Goal: Task Accomplishment & Management: Use online tool/utility

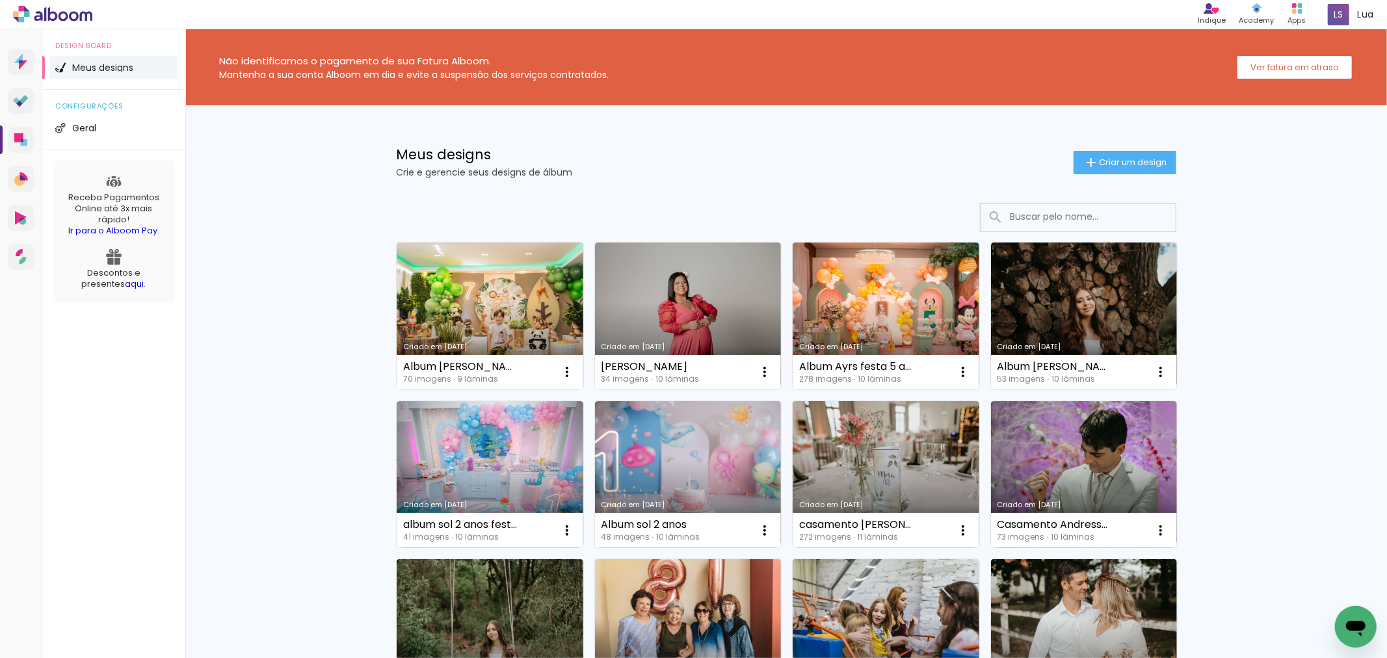
drag, startPoint x: 1855, startPoint y: 0, endPoint x: 960, endPoint y: 168, distance: 910.4
click at [960, 168] on p "Crie e gerencie seus designs de álbum" at bounding box center [735, 172] width 678 height 9
click at [1083, 163] on iron-icon at bounding box center [1091, 163] width 16 height 16
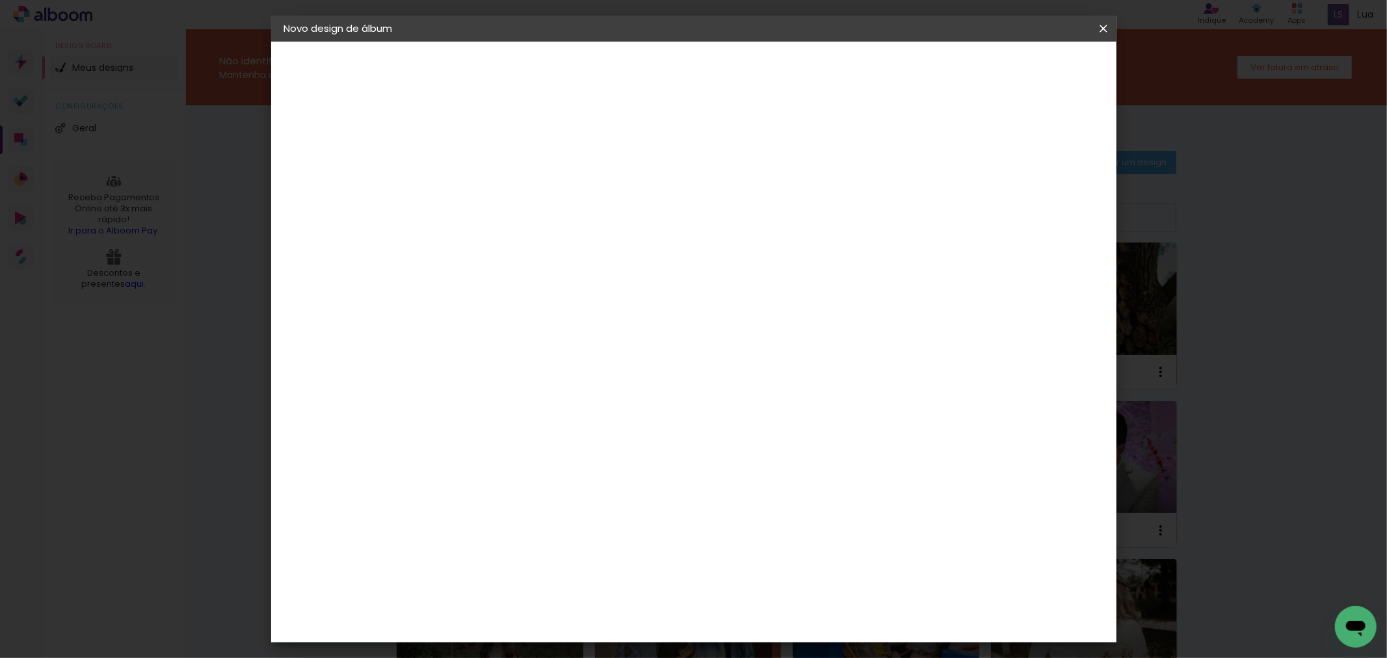
click at [497, 171] on input at bounding box center [497, 175] width 0 height 20
type input "Album Mel"
type paper-input "Album Mel"
click at [630, 60] on paper-button "Avançar" at bounding box center [598, 69] width 64 height 22
click at [740, 189] on paper-item "Tamanho Livre" at bounding box center [677, 197] width 125 height 29
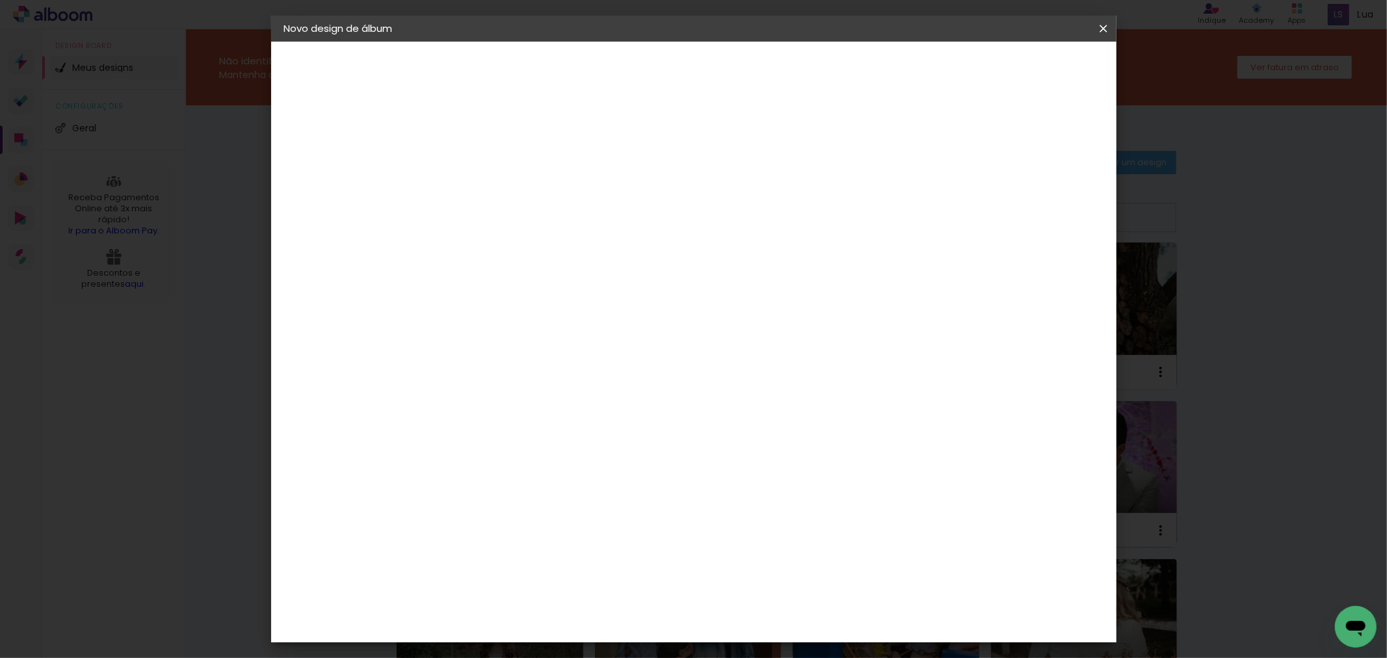
click at [0, 0] on slot "Avançar" at bounding box center [0, 0] width 0 height 0
click at [464, 360] on input "30" at bounding box center [455, 370] width 34 height 20
click at [774, 532] on input "60" at bounding box center [765, 542] width 34 height 20
type input "40"
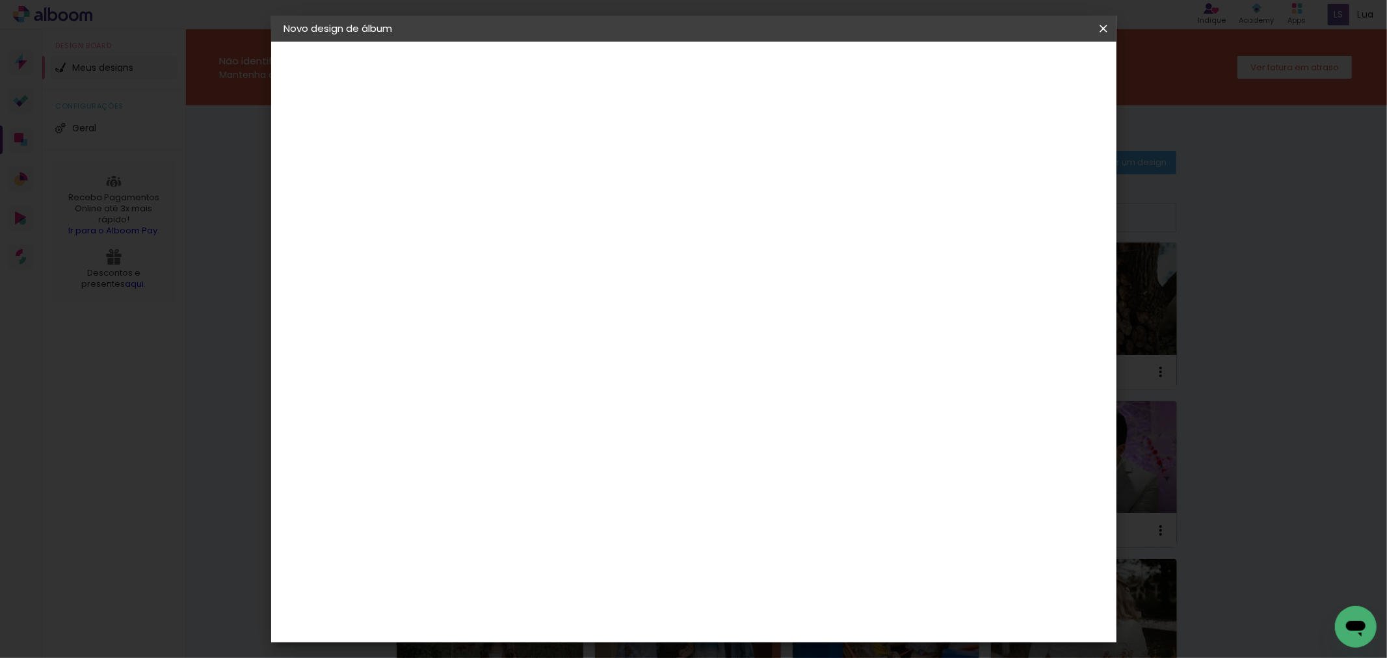
type paper-input "40"
click at [1021, 66] on span "Iniciar design" at bounding box center [991, 68] width 59 height 9
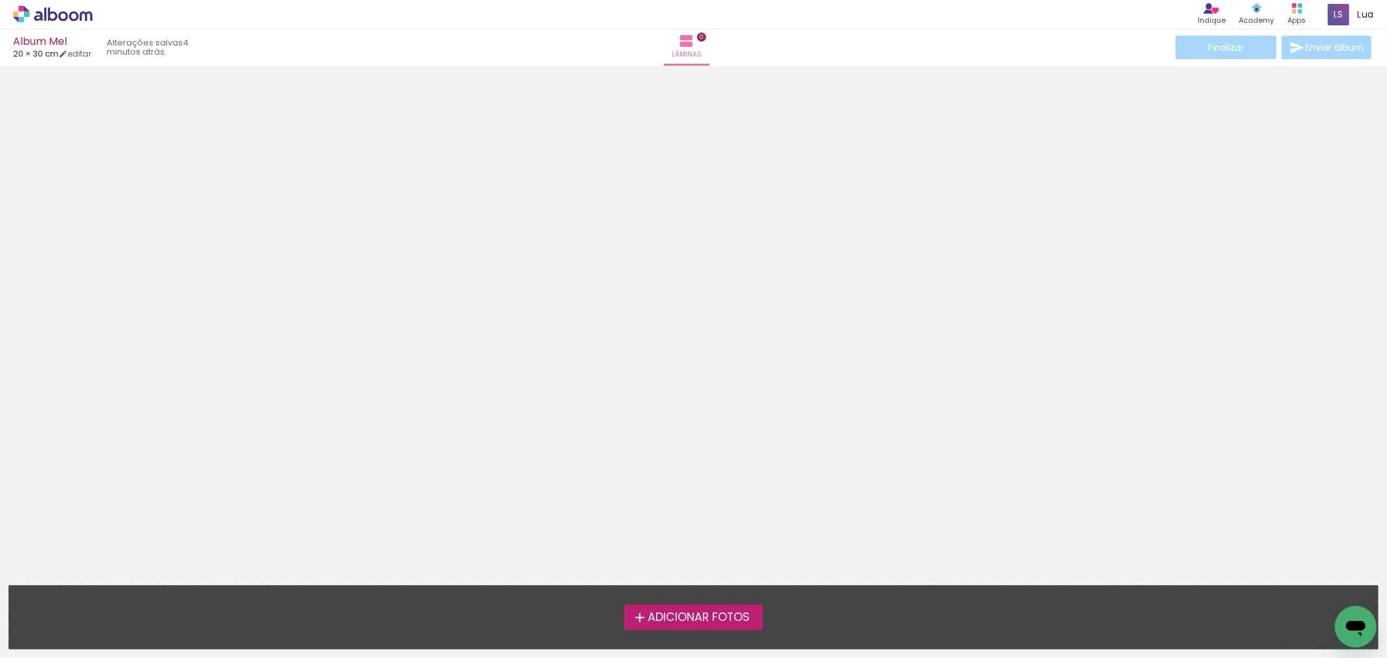
click at [693, 615] on span "Adicionar Fotos" at bounding box center [699, 618] width 102 height 12
click at [0, 0] on input "file" at bounding box center [0, 0] width 0 height 0
click at [706, 616] on span "Adicionar Fotos" at bounding box center [699, 618] width 102 height 12
click at [0, 0] on input "file" at bounding box center [0, 0] width 0 height 0
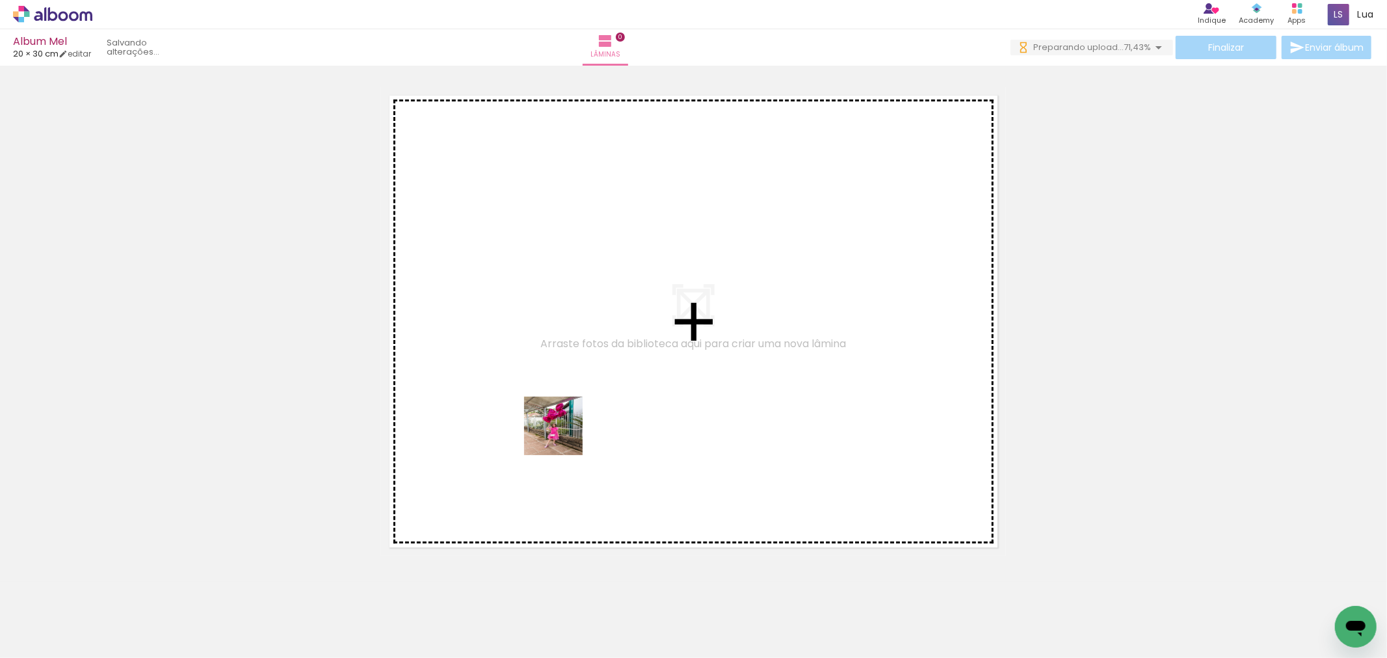
drag, startPoint x: 143, startPoint y: 613, endPoint x: 568, endPoint y: 434, distance: 461.3
click at [568, 434] on quentale-workspace at bounding box center [693, 329] width 1387 height 658
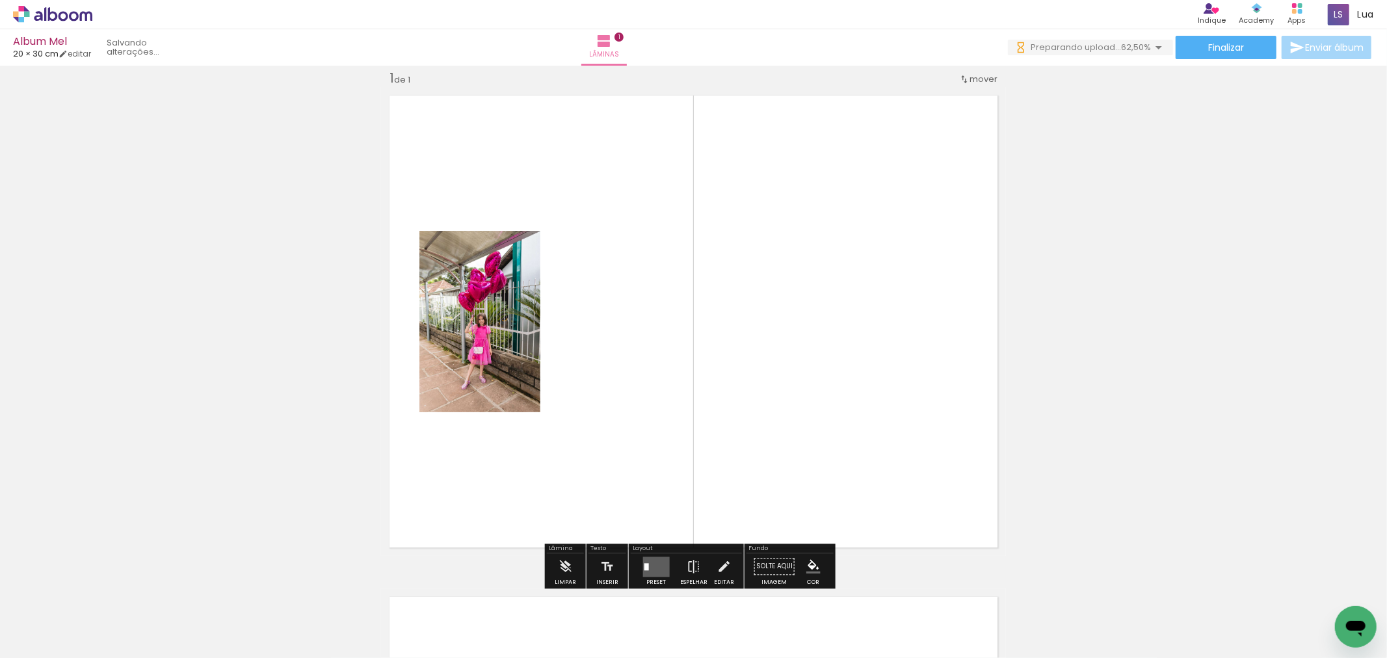
drag, startPoint x: 211, startPoint y: 607, endPoint x: 525, endPoint y: 425, distance: 362.7
click at [525, 425] on quentale-workspace at bounding box center [693, 329] width 1387 height 658
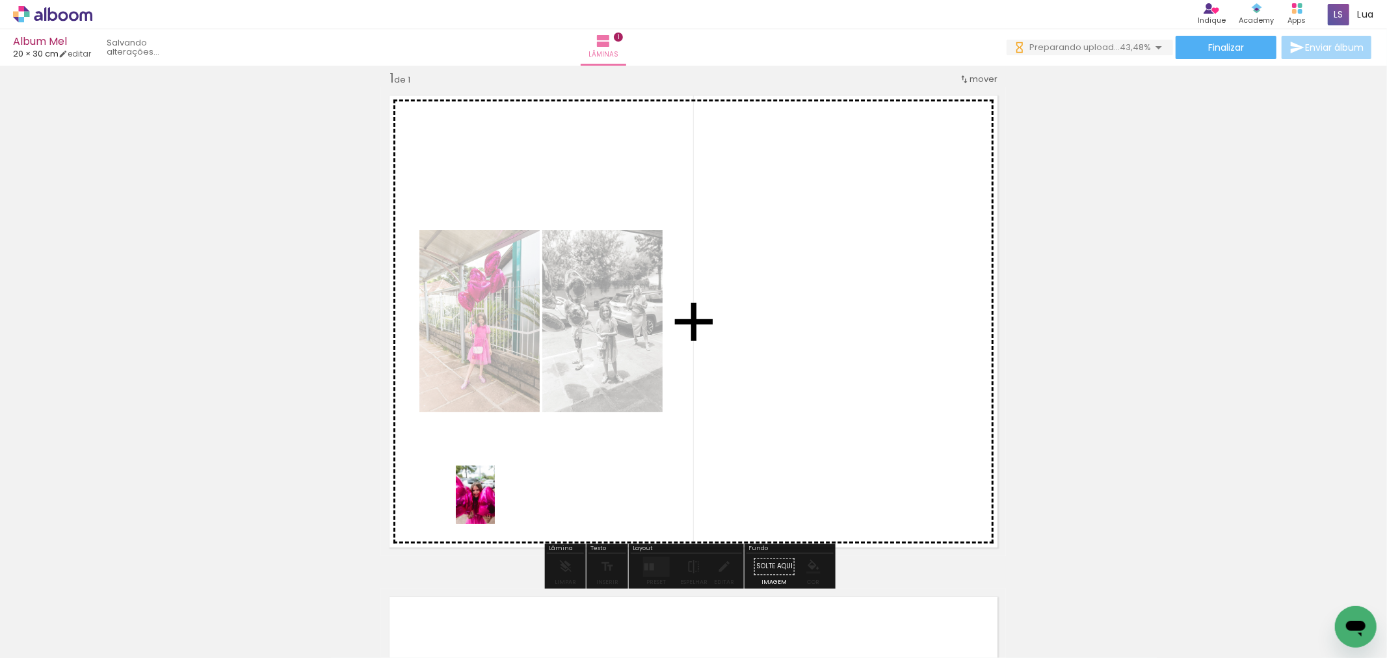
drag, startPoint x: 291, startPoint y: 622, endPoint x: 492, endPoint y: 506, distance: 231.3
click at [492, 506] on quentale-workspace at bounding box center [693, 329] width 1387 height 658
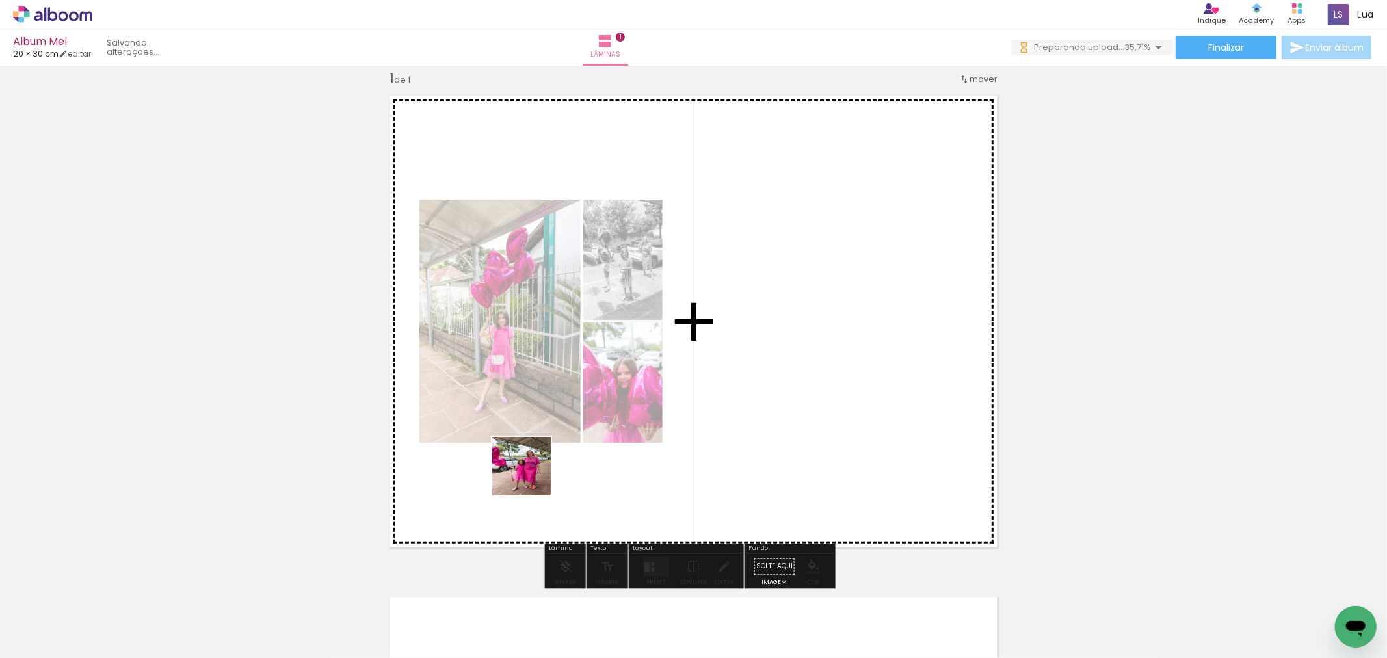
drag, startPoint x: 349, startPoint y: 629, endPoint x: 547, endPoint y: 468, distance: 255.1
click at [547, 468] on quentale-workspace at bounding box center [693, 329] width 1387 height 658
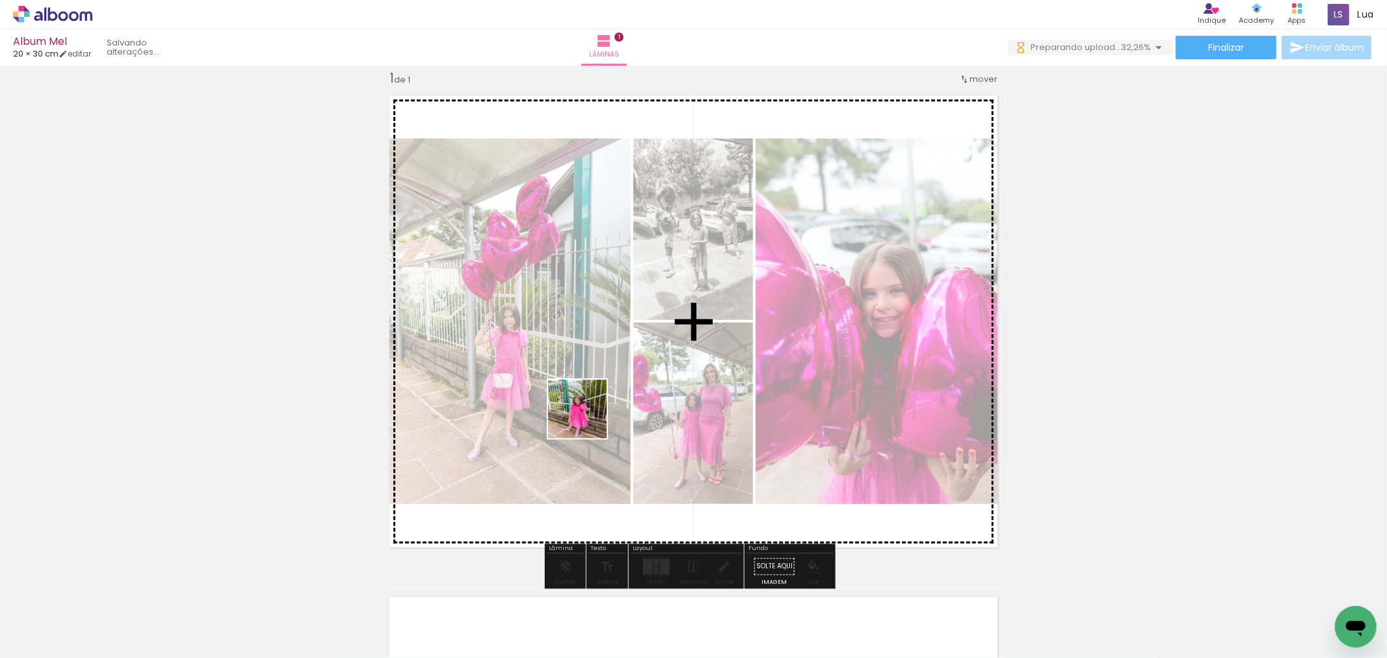
drag, startPoint x: 434, startPoint y: 620, endPoint x: 585, endPoint y: 419, distance: 251.8
click at [585, 419] on quentale-workspace at bounding box center [693, 329] width 1387 height 658
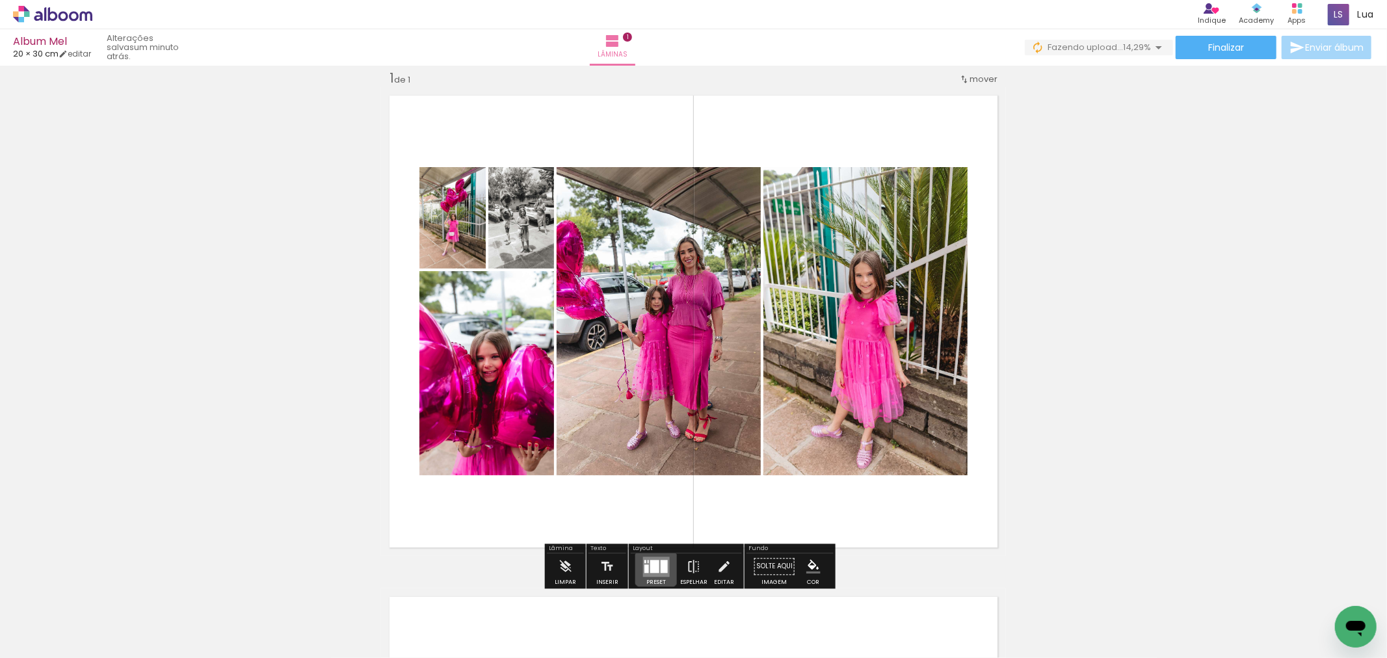
click at [653, 564] on div at bounding box center [654, 566] width 9 height 13
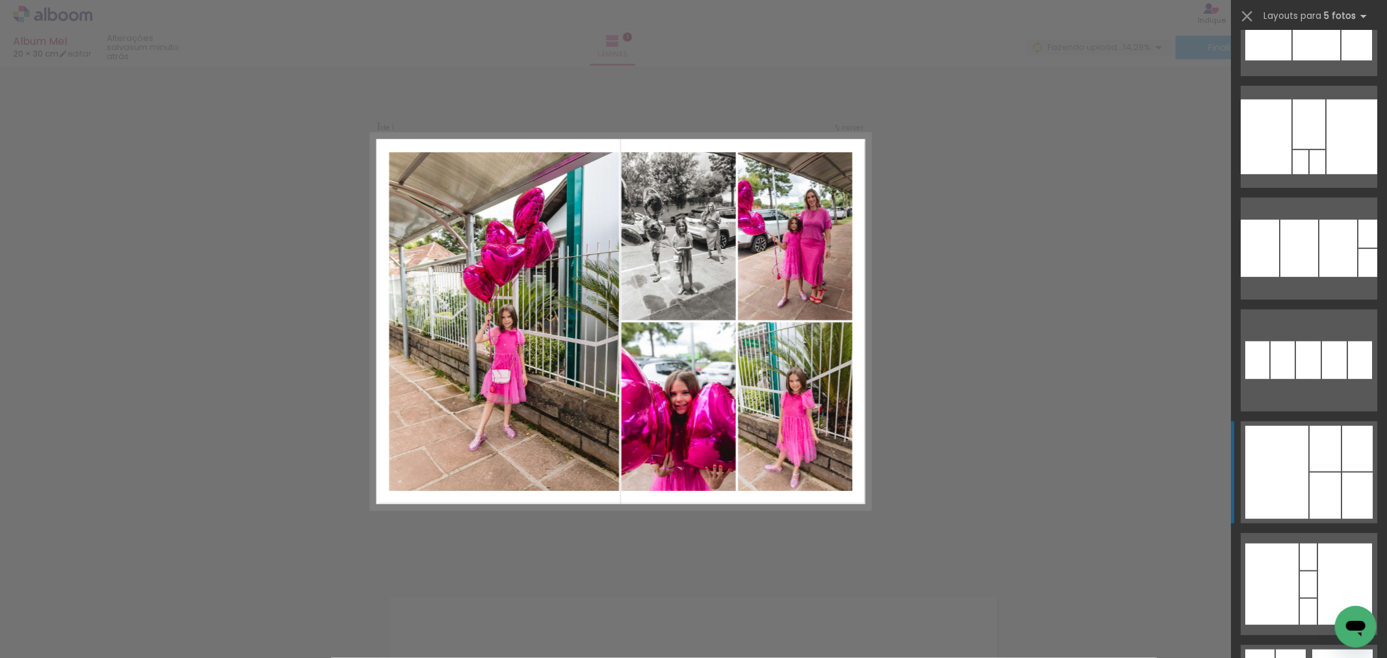
click at [1321, 497] on div at bounding box center [1325, 496] width 31 height 46
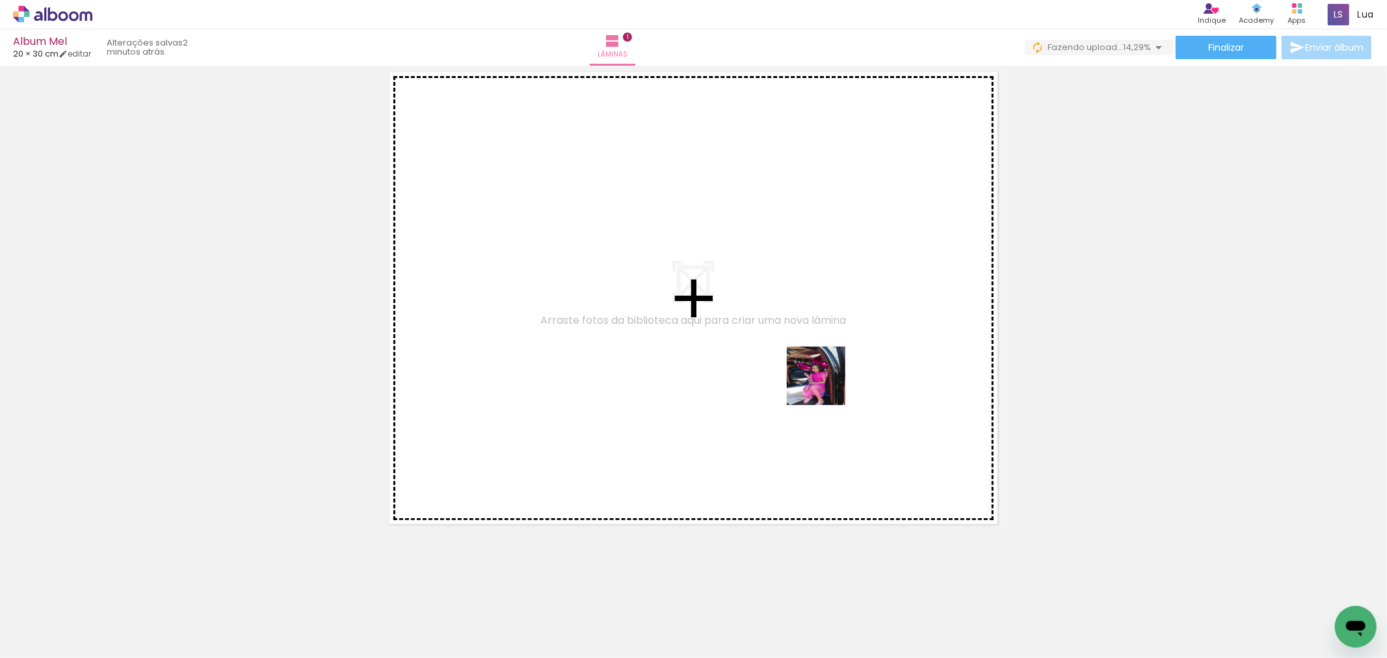
drag, startPoint x: 1198, startPoint y: 626, endPoint x: 825, endPoint y: 384, distance: 445.3
click at [825, 384] on quentale-workspace at bounding box center [693, 329] width 1387 height 658
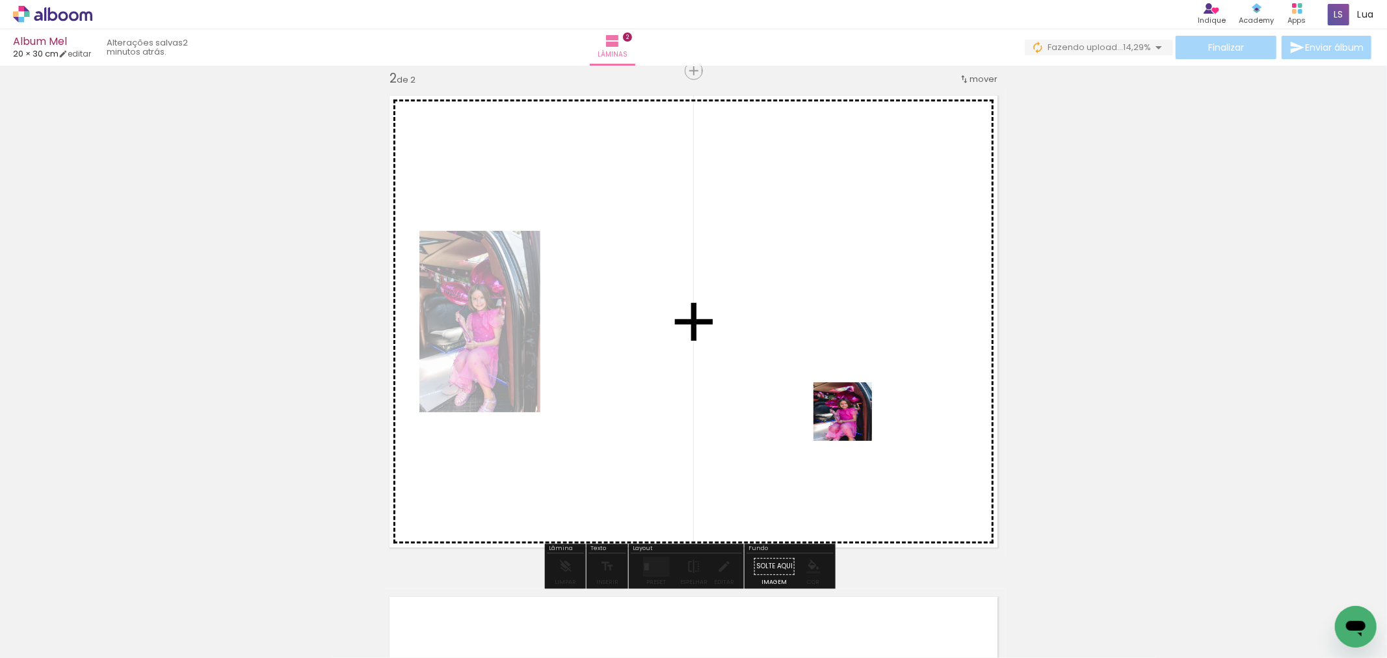
drag, startPoint x: 1262, startPoint y: 613, endPoint x: 852, endPoint y: 423, distance: 451.5
click at [852, 423] on quentale-workspace at bounding box center [693, 329] width 1387 height 658
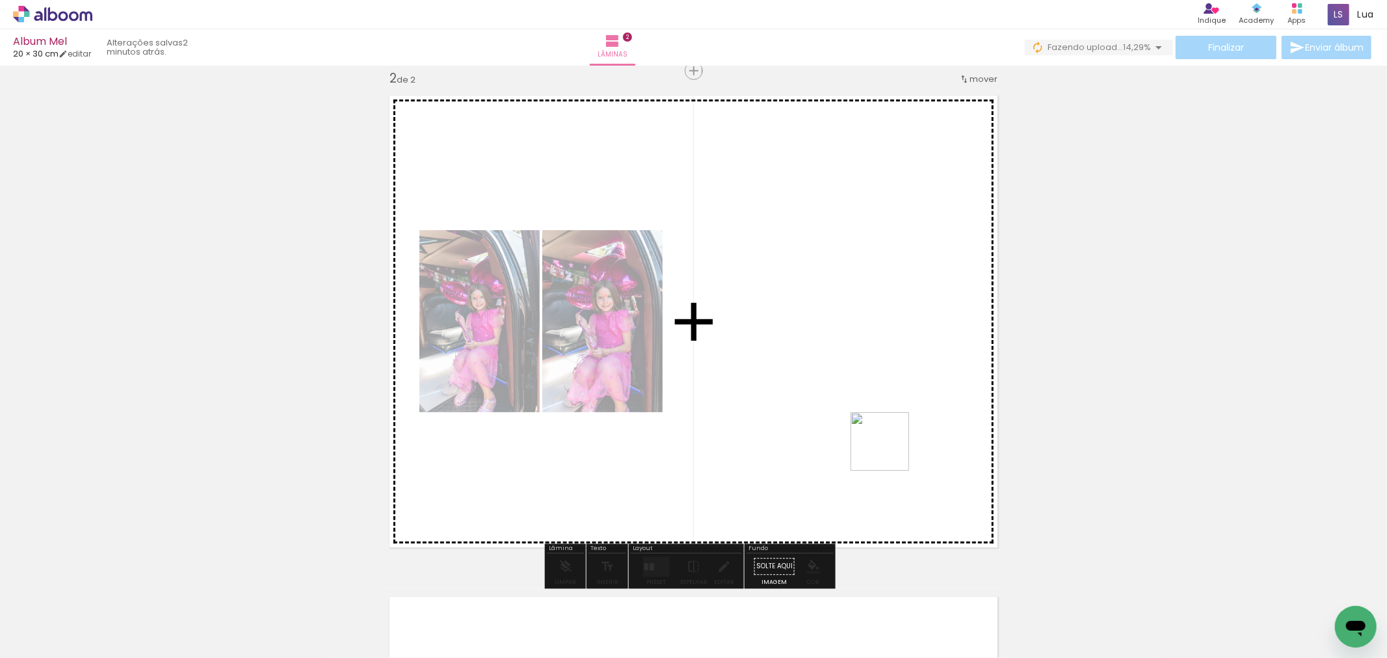
drag, startPoint x: 1334, startPoint y: 596, endPoint x: 865, endPoint y: 429, distance: 498.3
click at [865, 429] on quentale-workspace at bounding box center [693, 329] width 1387 height 658
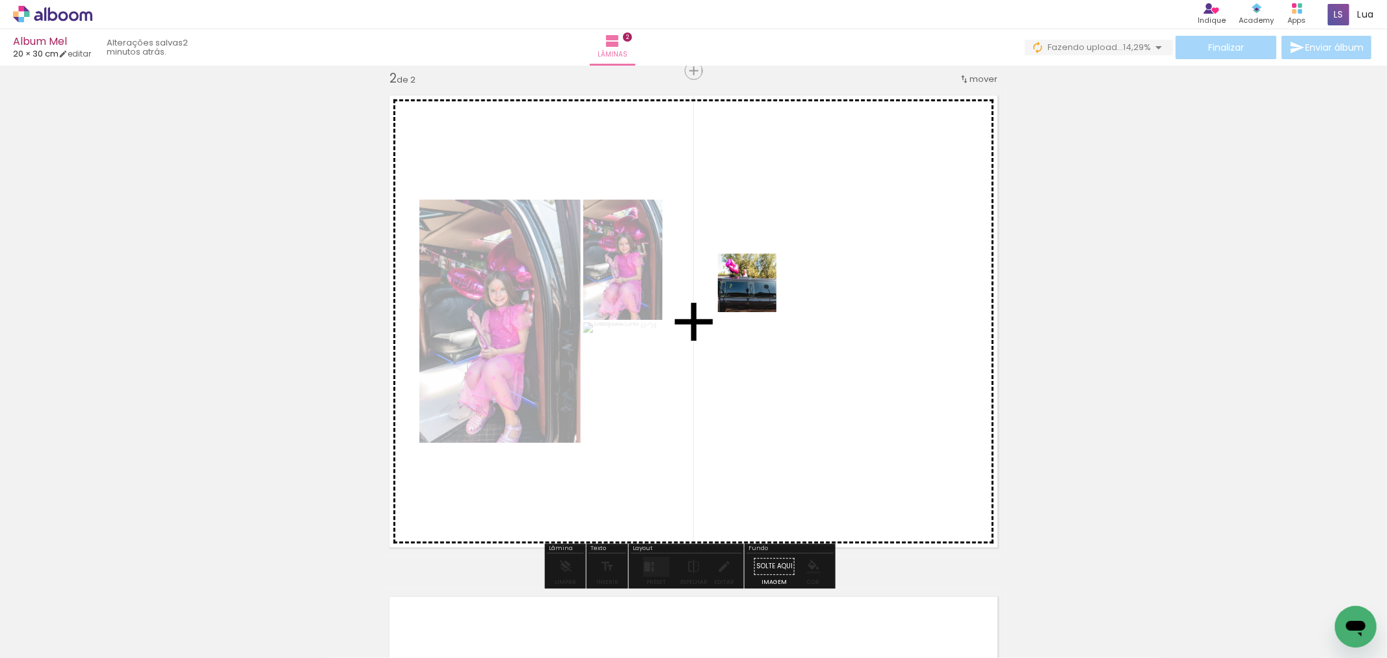
drag, startPoint x: 1129, startPoint y: 633, endPoint x: 757, endPoint y: 293, distance: 504.4
click at [757, 293] on quentale-workspace at bounding box center [693, 329] width 1387 height 658
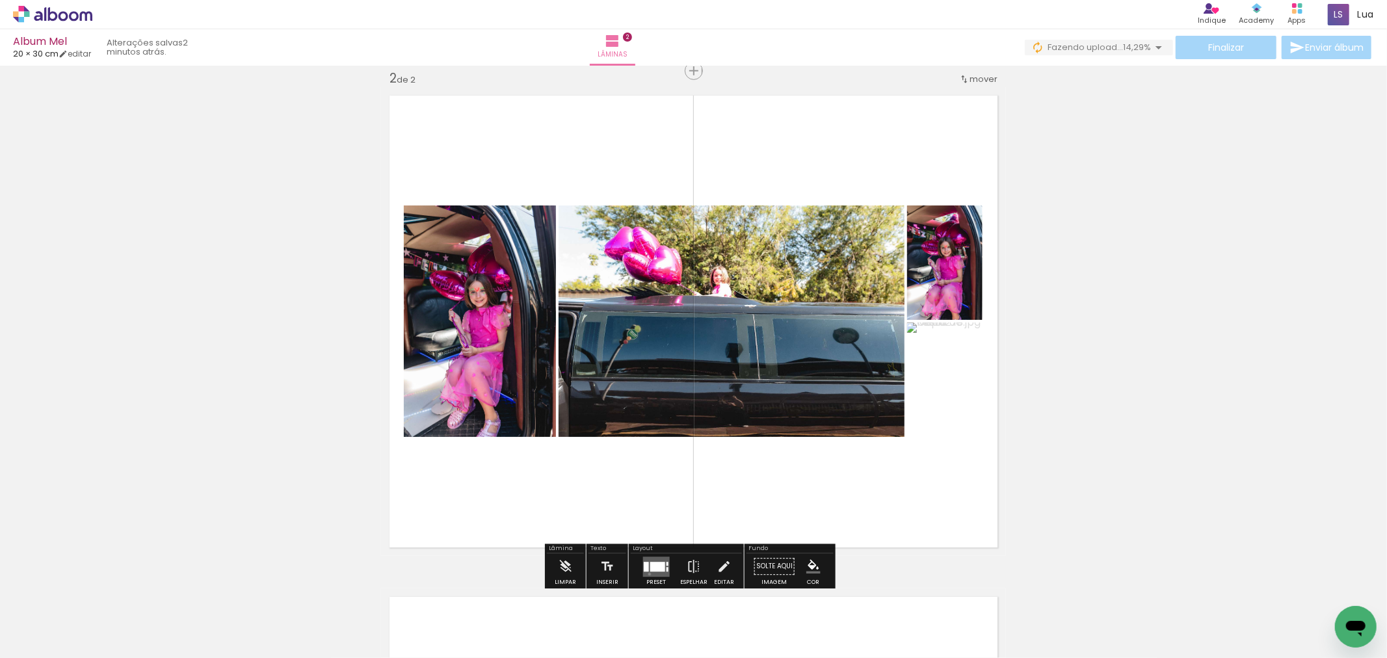
click at [646, 574] on quentale-layouter at bounding box center [655, 567] width 27 height 20
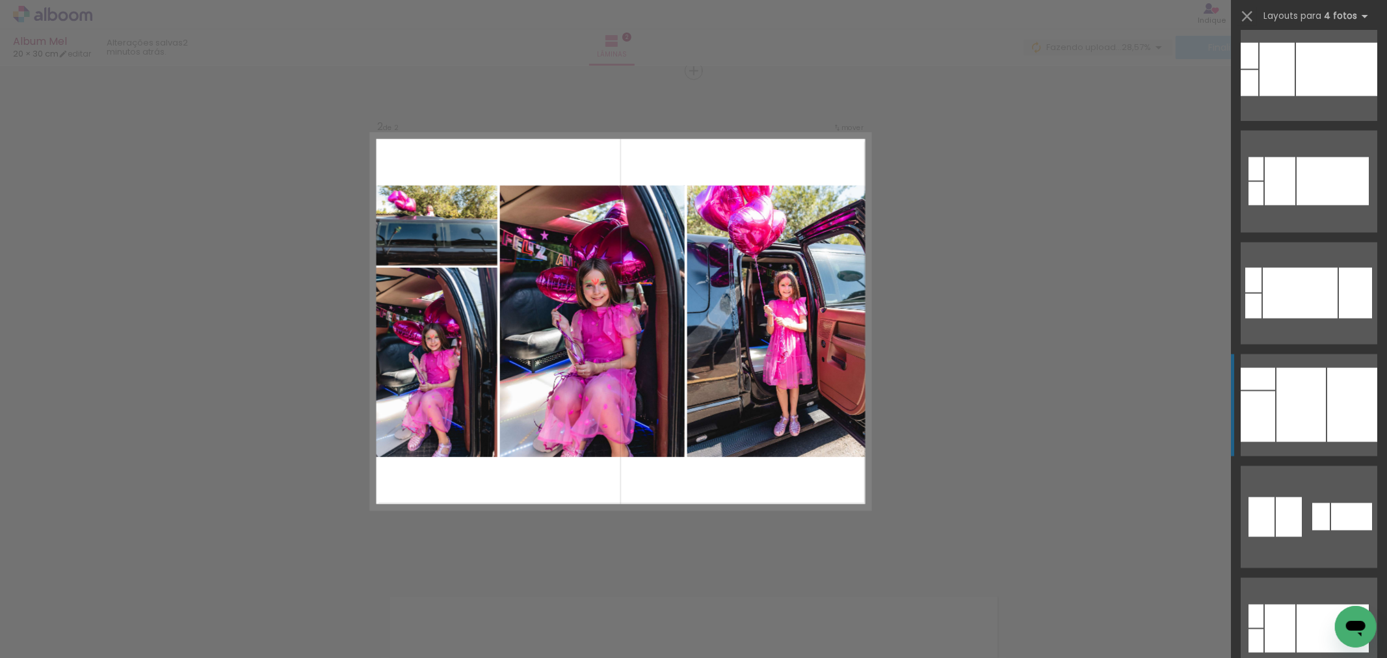
click at [1315, 402] on div at bounding box center [1300, 405] width 49 height 74
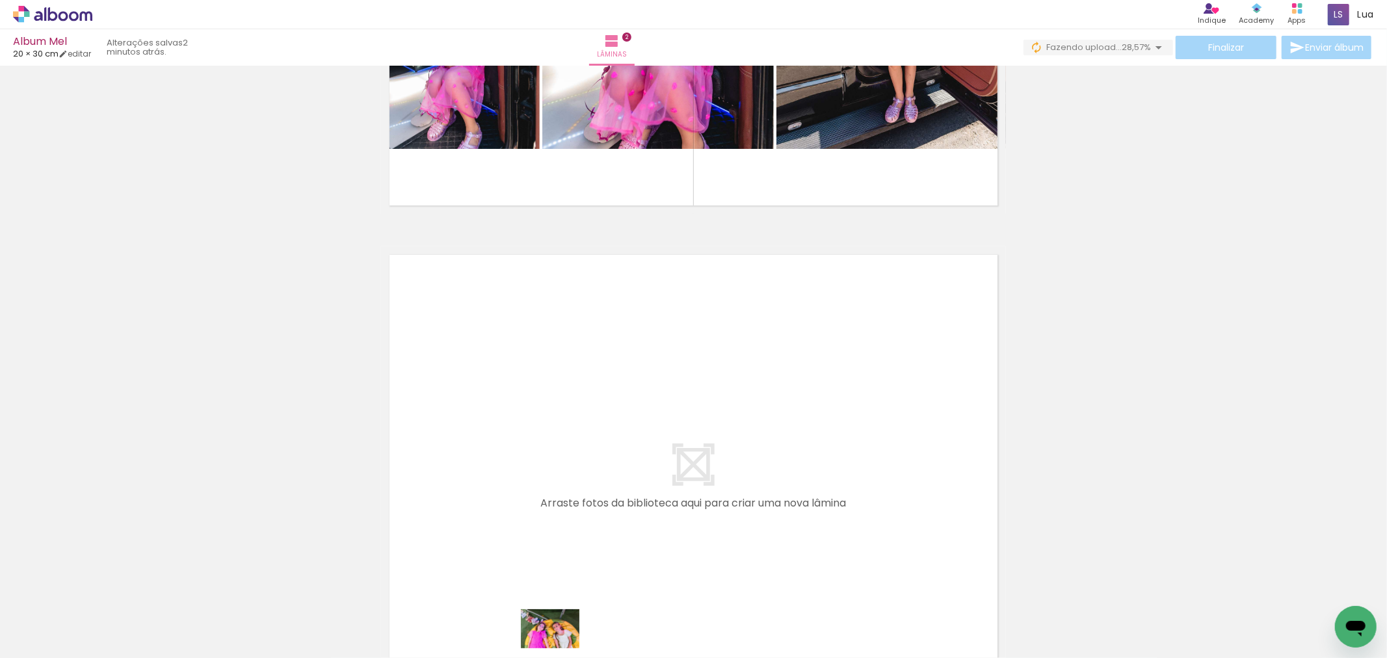
drag, startPoint x: 627, startPoint y: 646, endPoint x: 561, endPoint y: 648, distance: 66.4
click at [107, 648] on iron-horizontal-list at bounding box center [94, 617] width 26 height 81
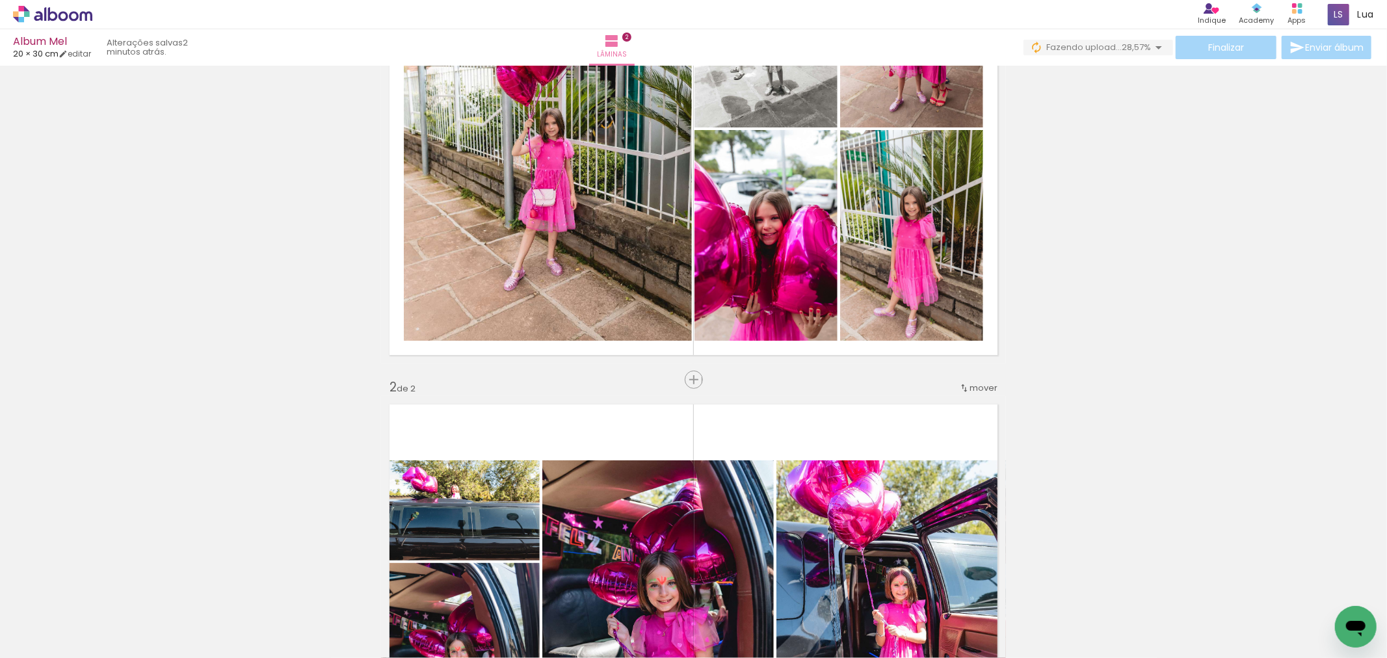
scroll to position [114, 0]
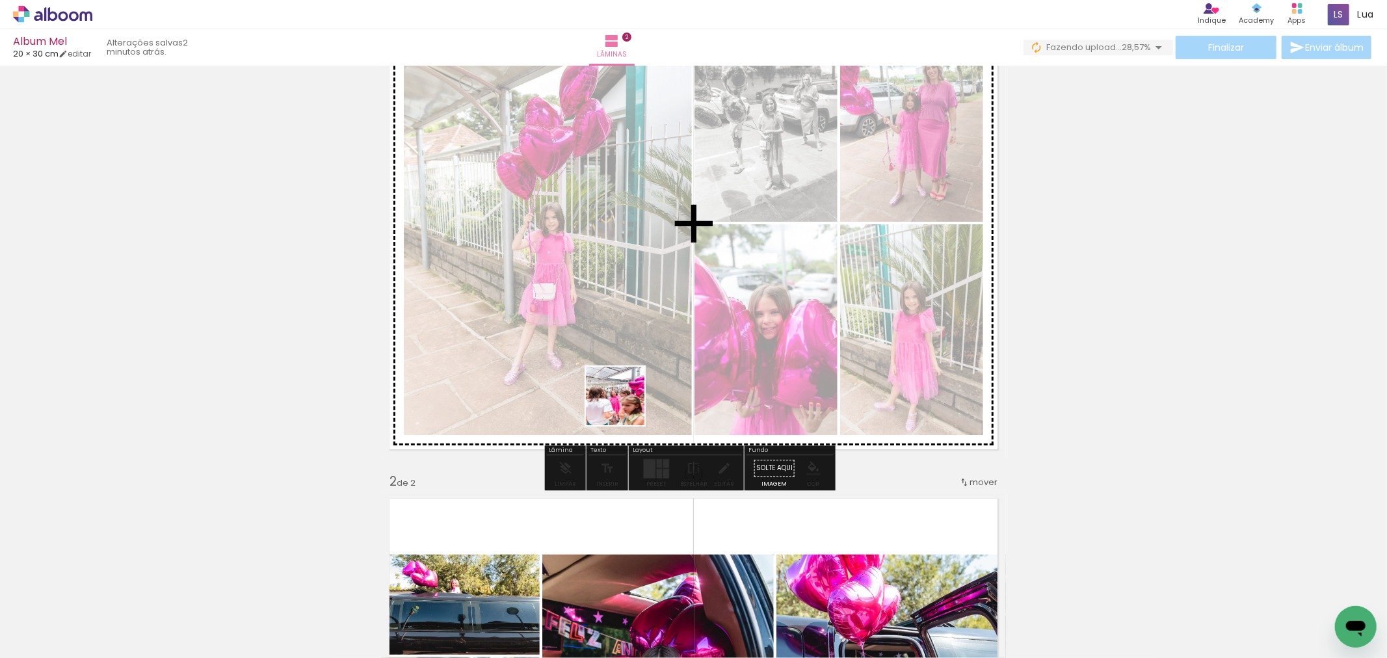
drag, startPoint x: 511, startPoint y: 636, endPoint x: 625, endPoint y: 406, distance: 256.8
click at [625, 406] on quentale-workspace at bounding box center [693, 329] width 1387 height 658
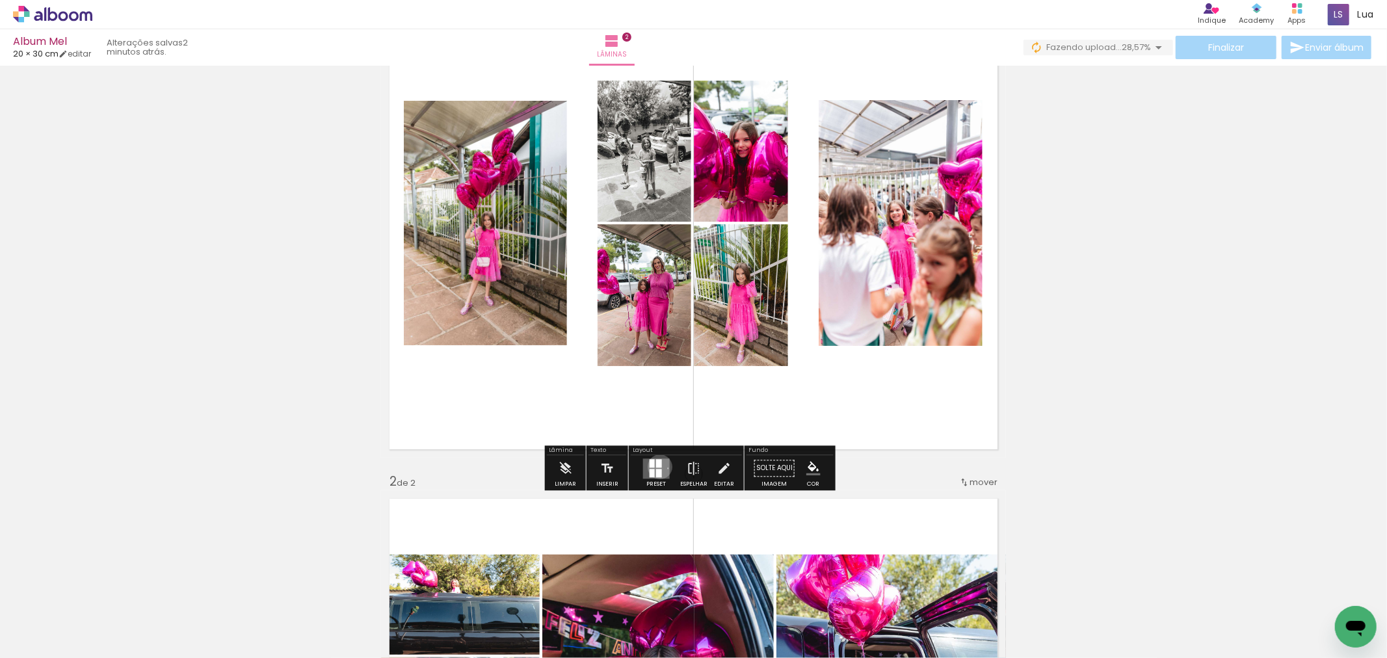
click at [657, 466] on div at bounding box center [658, 463] width 6 height 8
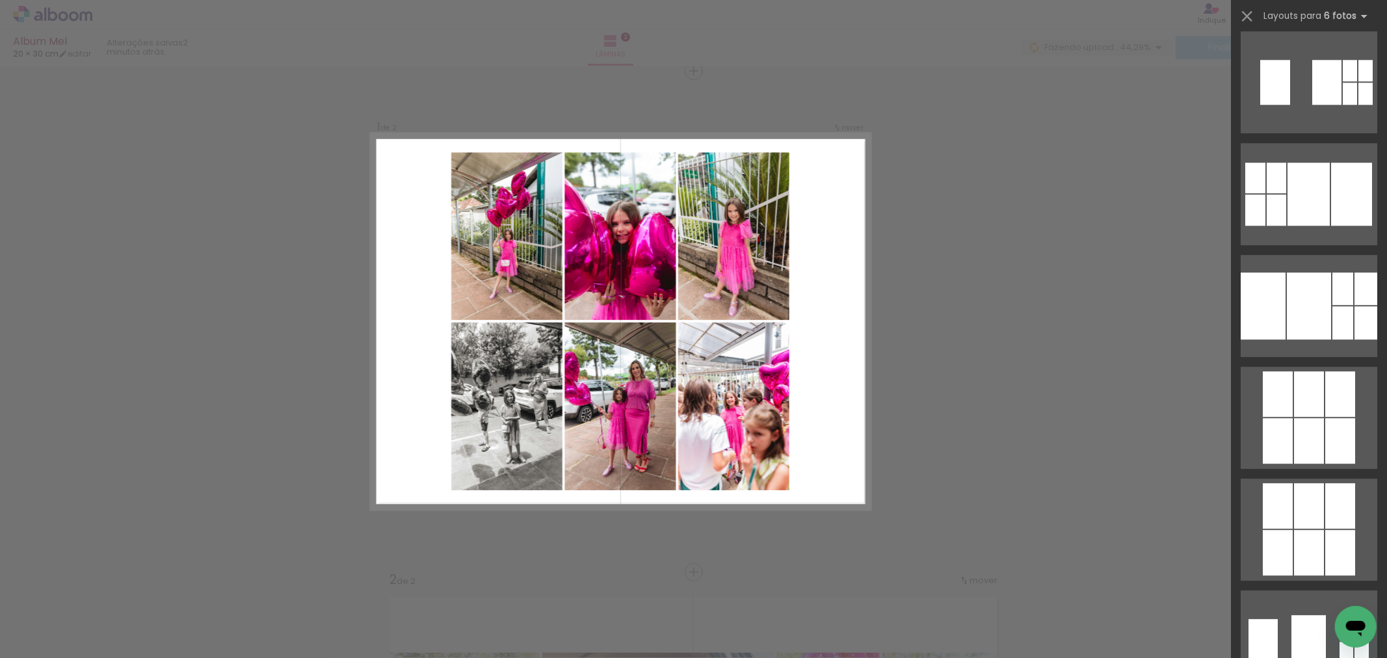
scroll to position [2917, 0]
click at [1325, 447] on div at bounding box center [1340, 440] width 30 height 46
